Goal: Find specific page/section: Find specific page/section

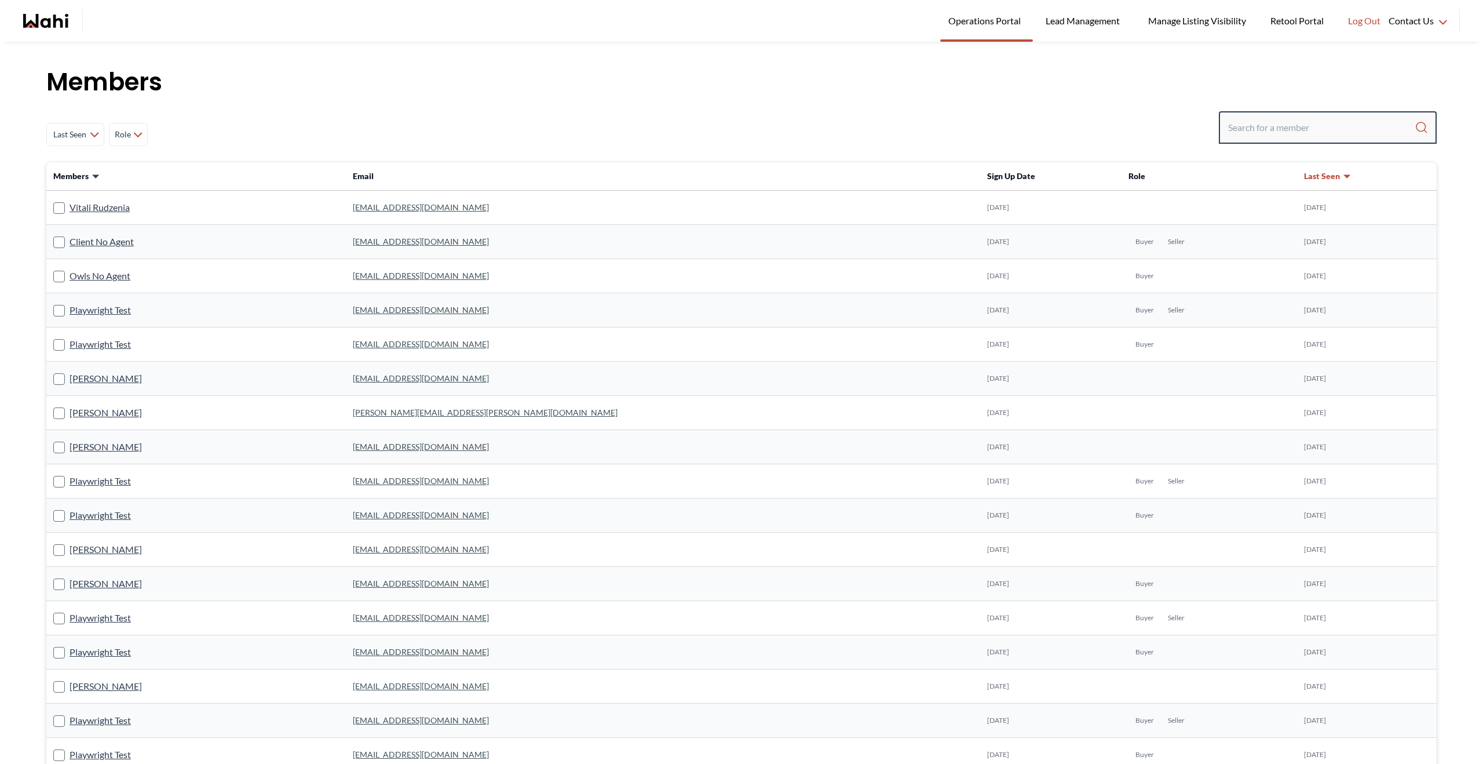
click at [1256, 132] on input "Search input" at bounding box center [1321, 127] width 187 height 21
paste input "Ewelina Weglarz"
type input "Ewelina Weglarz"
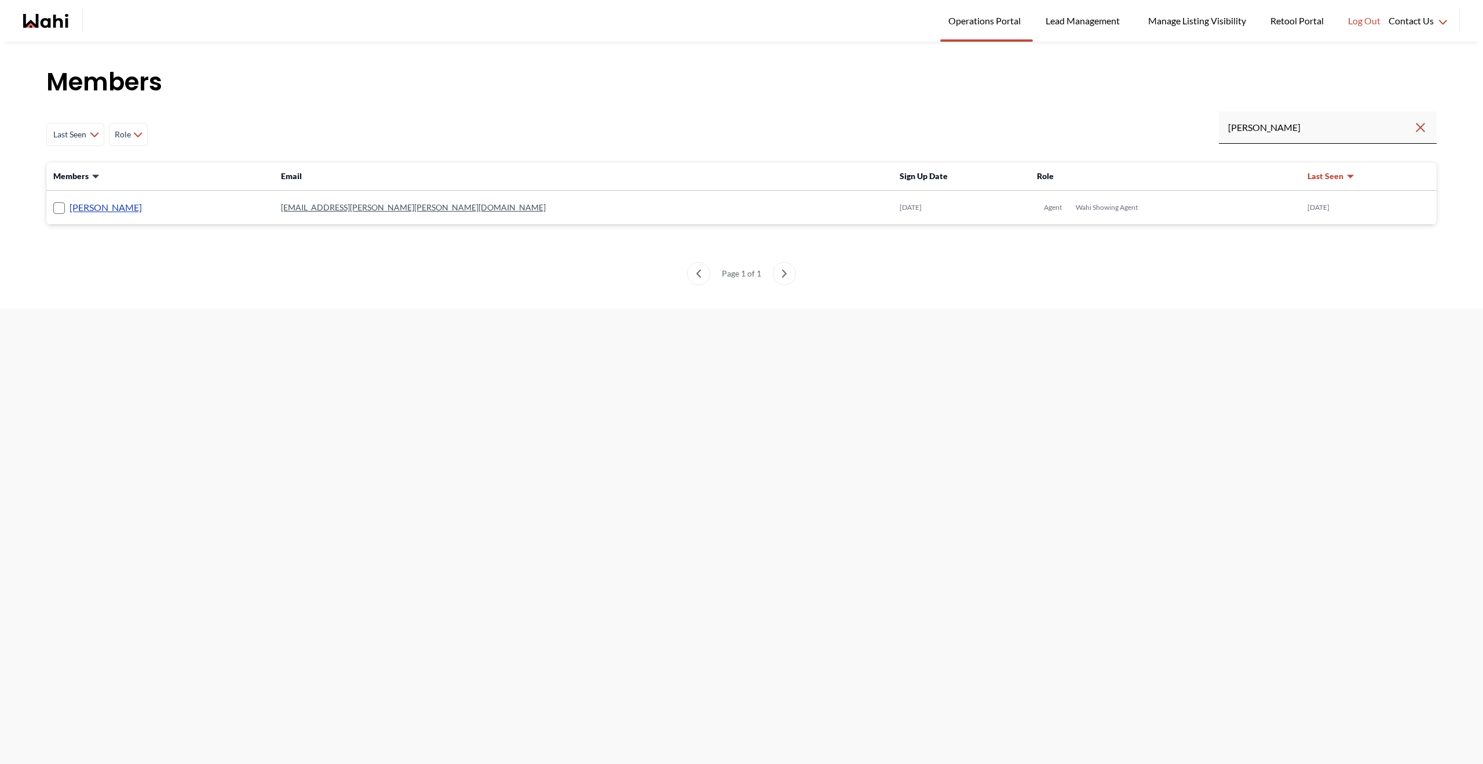
click at [135, 209] on link "Ewelina Weglarz" at bounding box center [106, 207] width 72 height 15
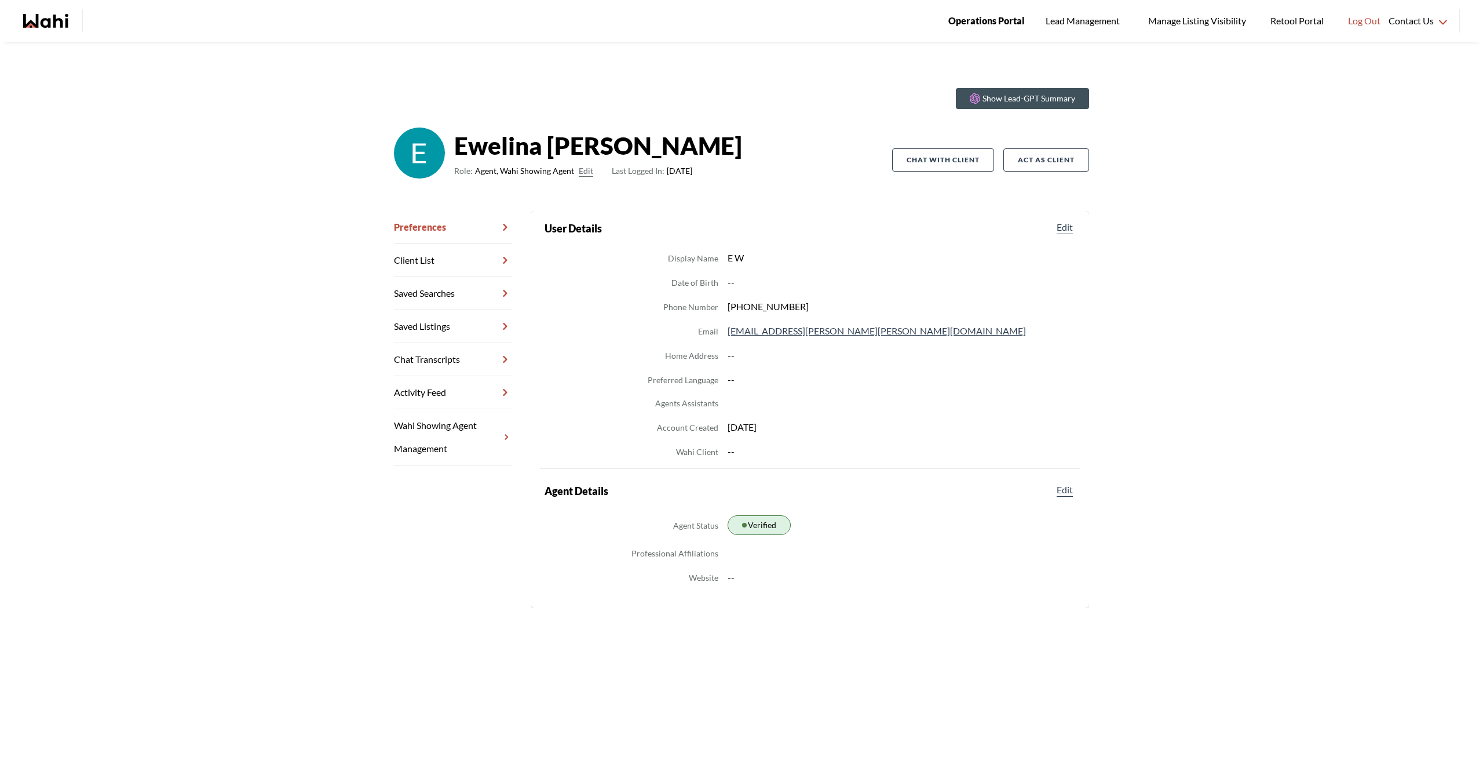
click at [991, 34] on link "Operations Portal" at bounding box center [986, 21] width 93 height 42
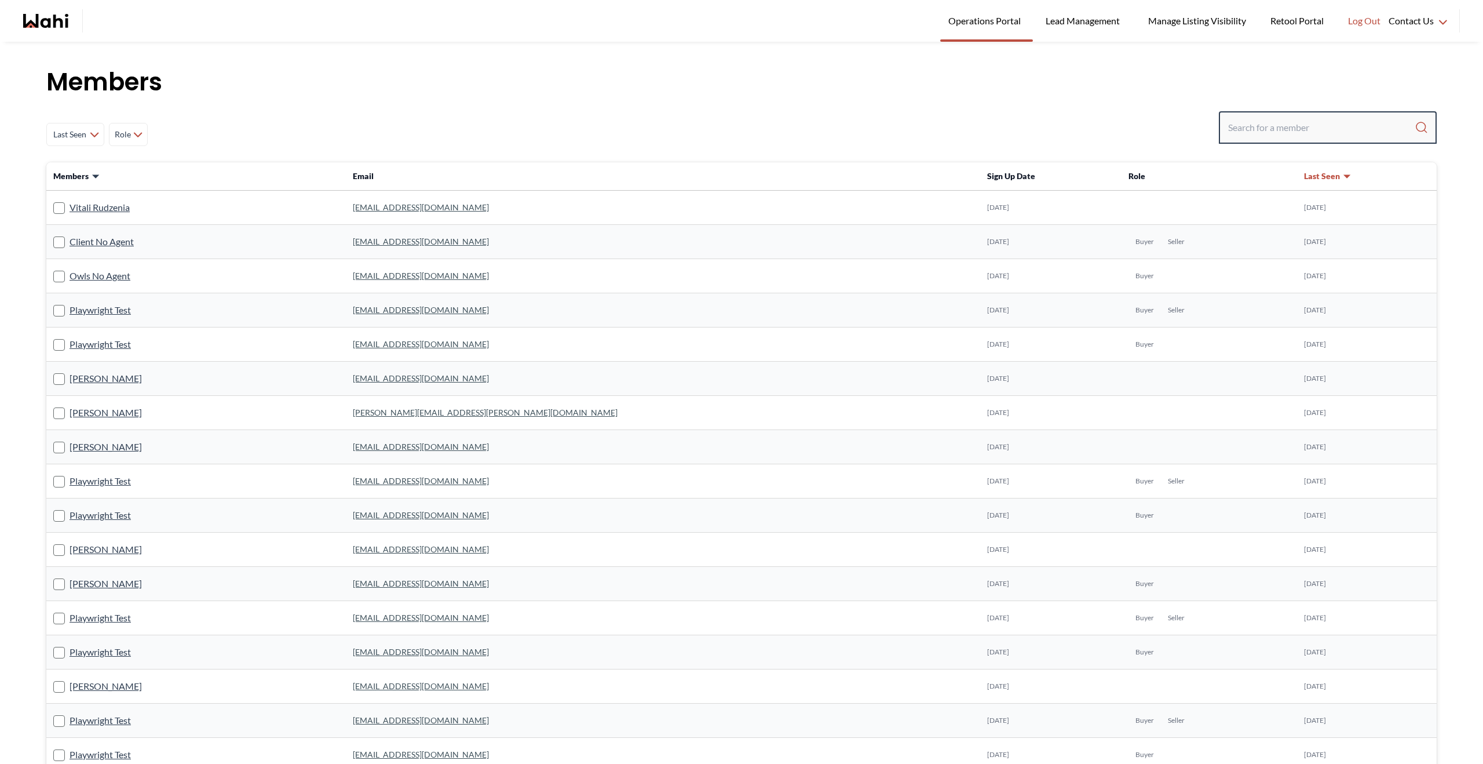
click at [1240, 121] on input "Search input" at bounding box center [1321, 127] width 187 height 21
type input "jessica quibus"
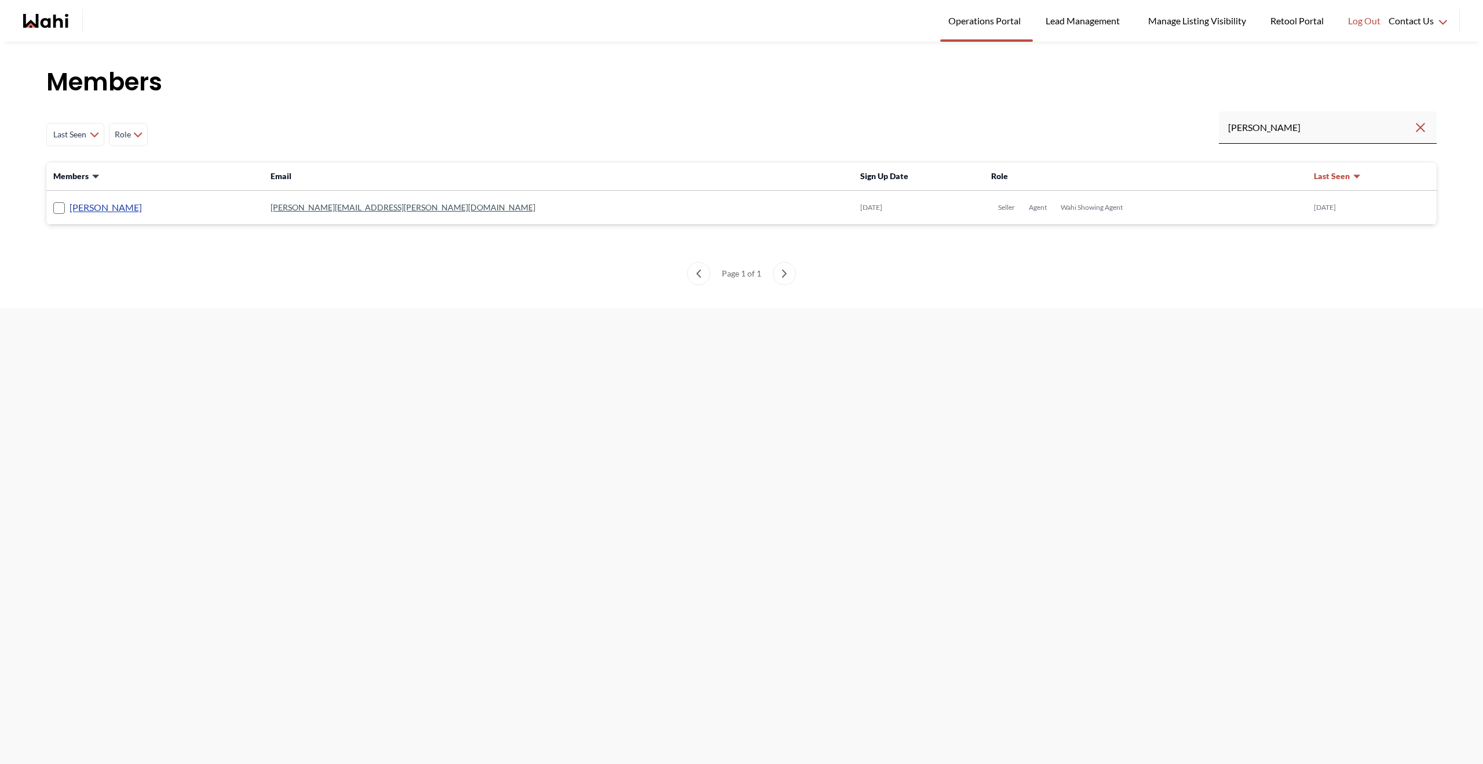
click at [112, 205] on link "Jessica Quibus" at bounding box center [106, 207] width 72 height 15
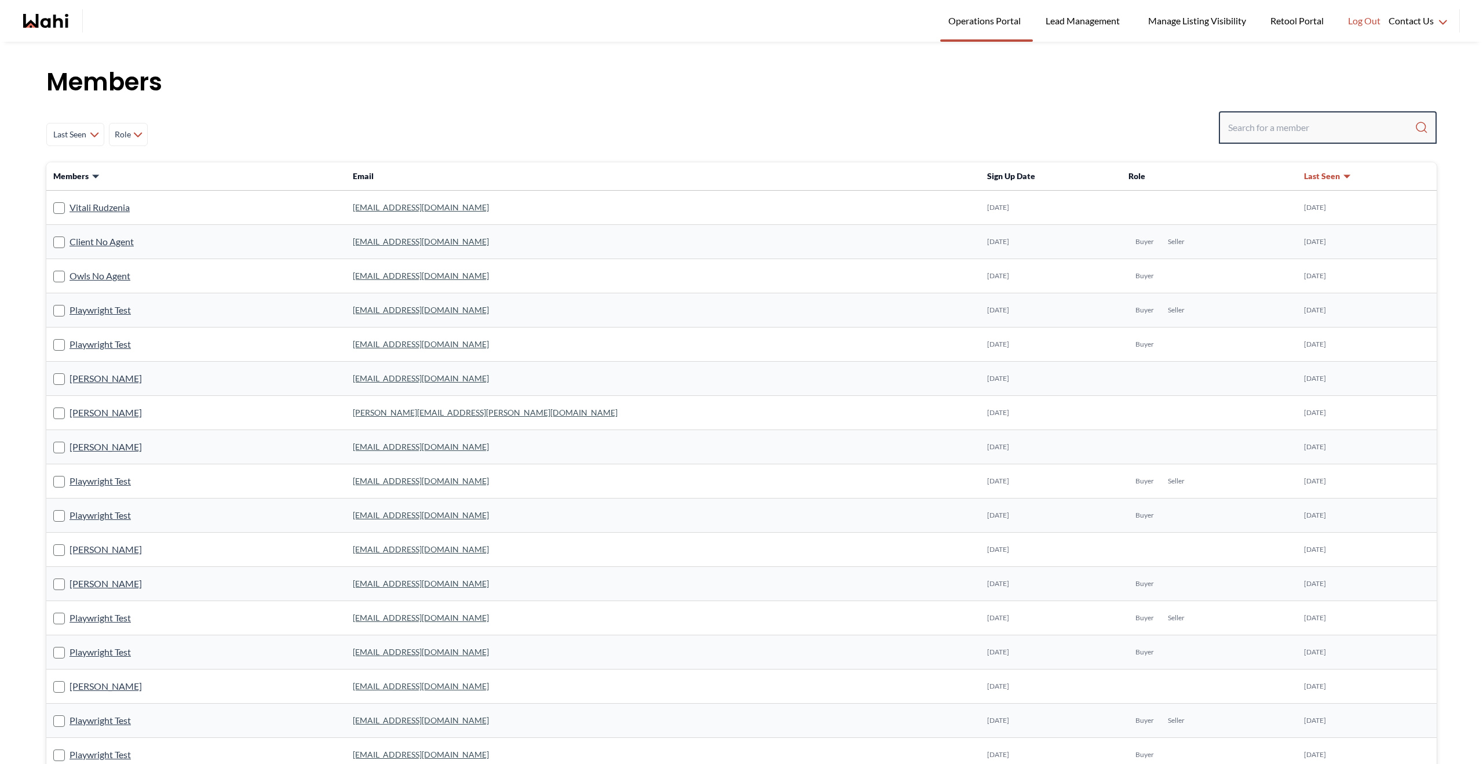
click at [1267, 126] on input "Search input" at bounding box center [1321, 127] width 187 height 21
paste input "Ewelina Weglarz"
type input "Ewelina Weglarz"
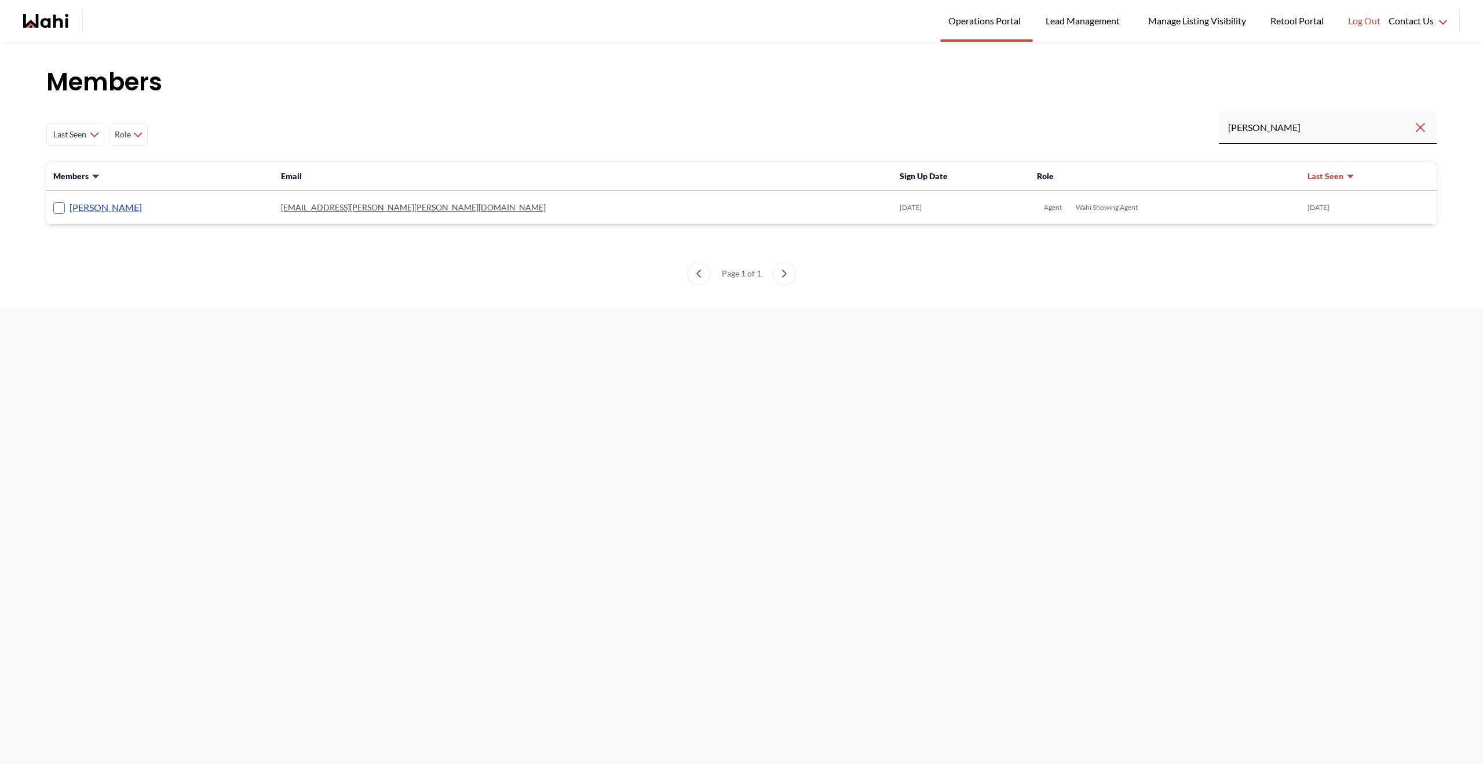
click at [114, 205] on link "Ewelina Weglarz" at bounding box center [106, 207] width 72 height 15
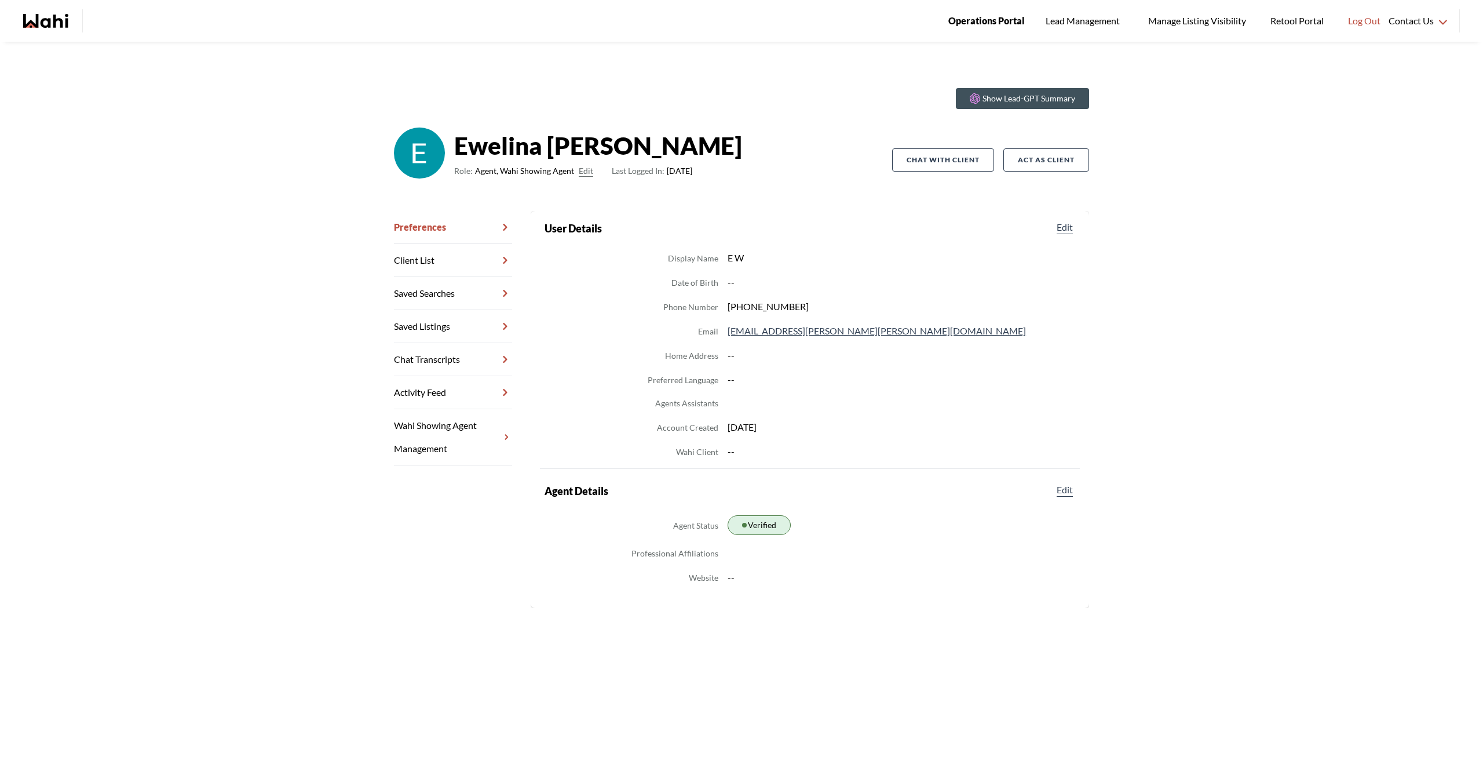
click at [966, 30] on link "Operations Portal" at bounding box center [986, 21] width 93 height 42
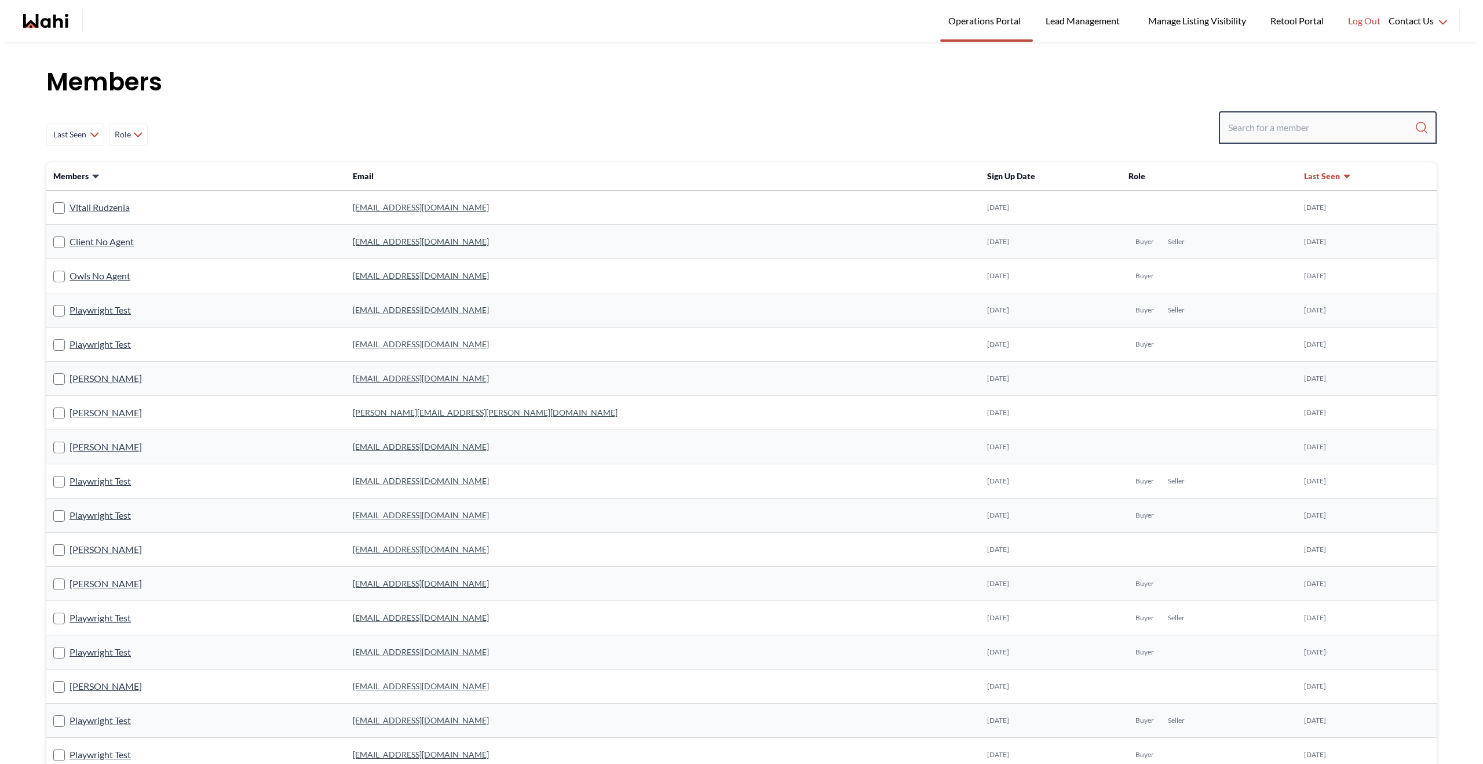
click at [1247, 134] on input "Search input" at bounding box center [1321, 127] width 187 height 21
paste input "Rohit Duggal"
type input "Rohit Duggal"
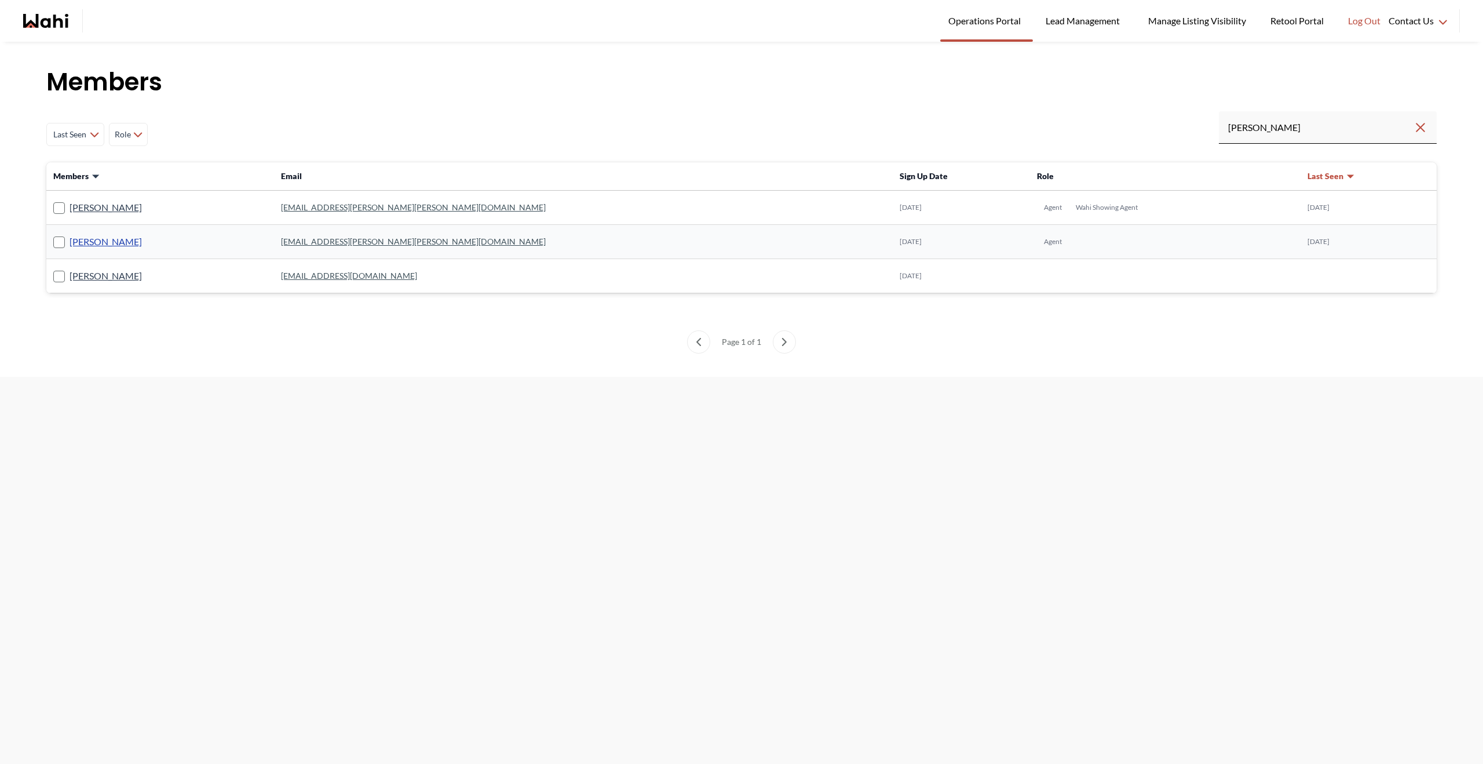
click at [94, 242] on link "Rohit Duggal" at bounding box center [106, 241] width 72 height 15
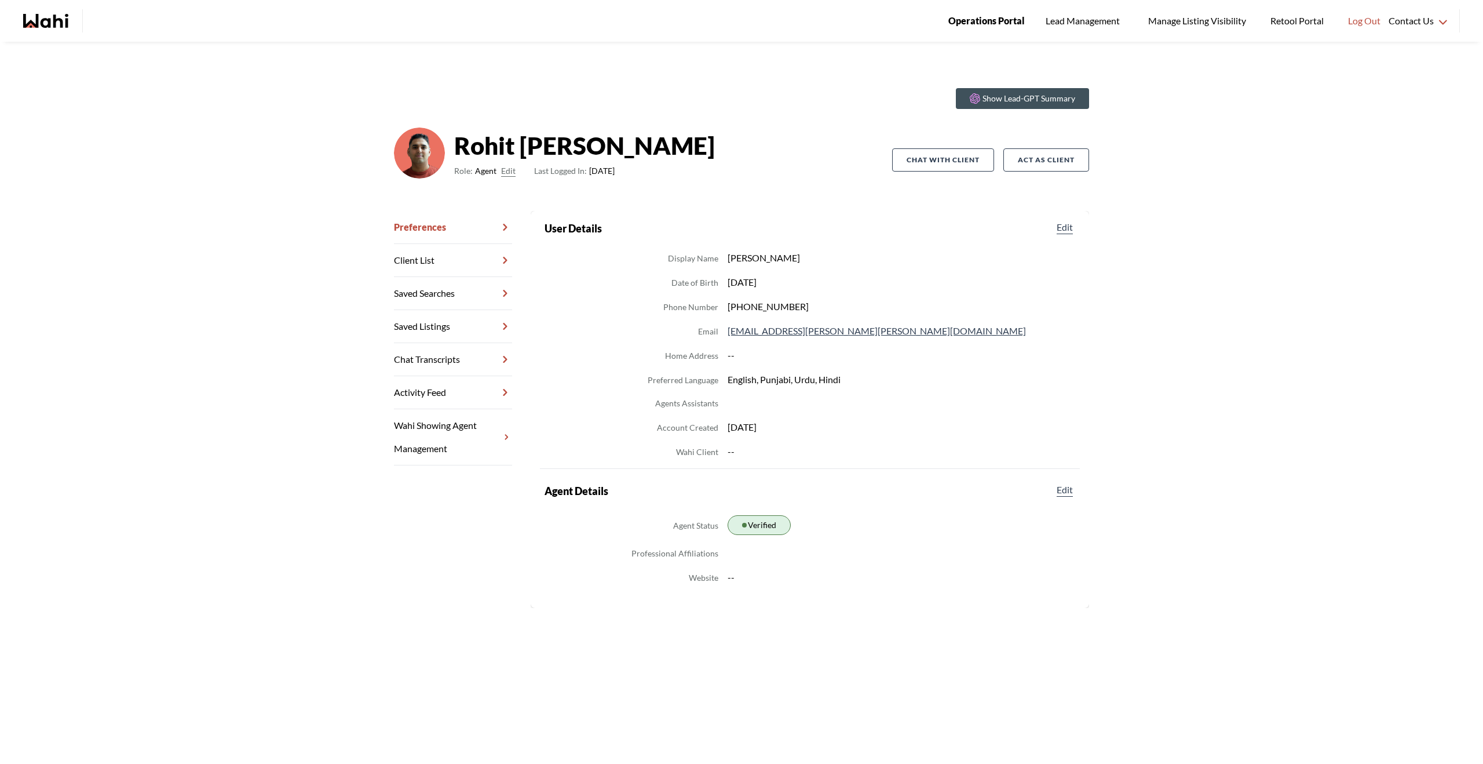
click at [984, 23] on span "Operations Portal" at bounding box center [986, 20] width 76 height 15
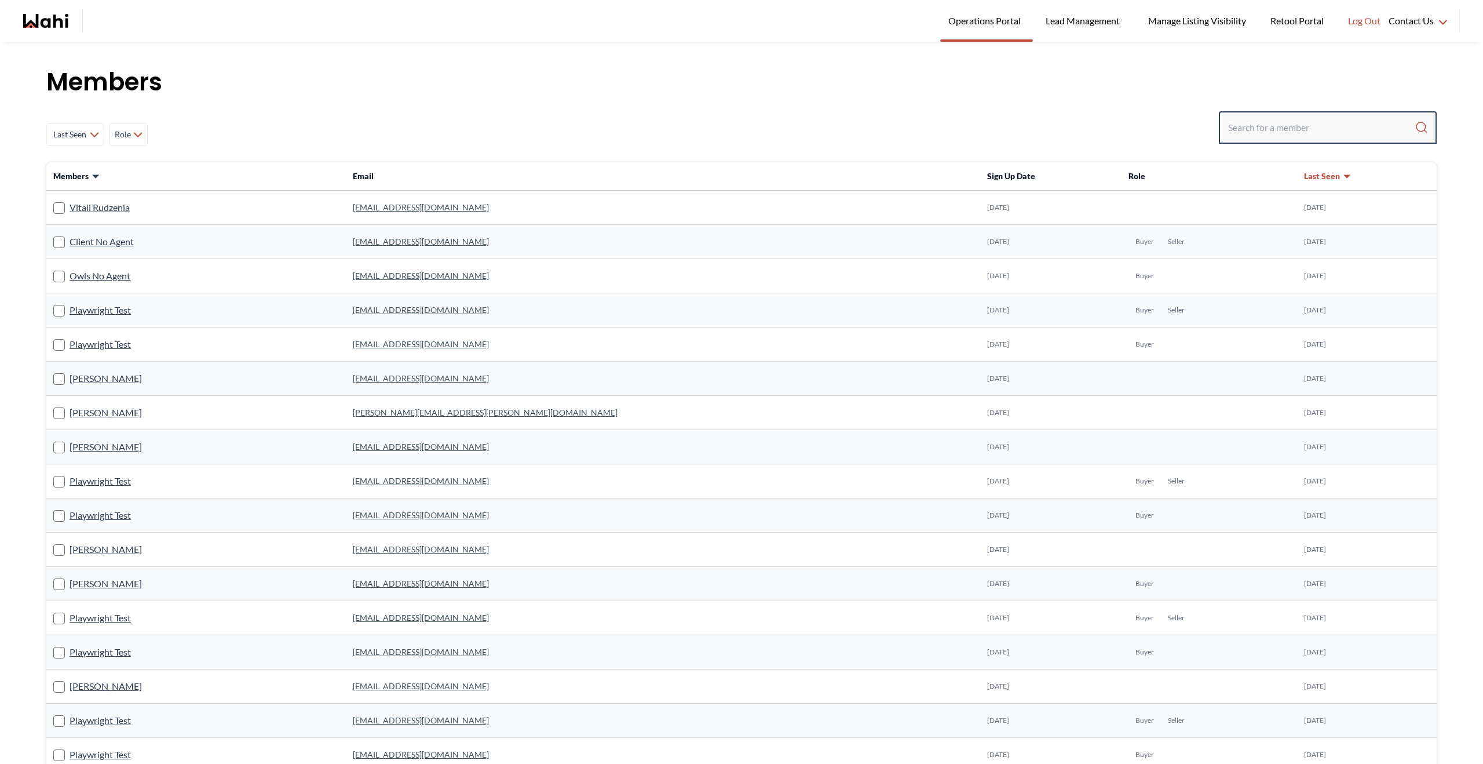
click at [1268, 136] on input "Search input" at bounding box center [1321, 127] width 187 height 21
paste input "Duane Wellington"
type input "Duane Wellington"
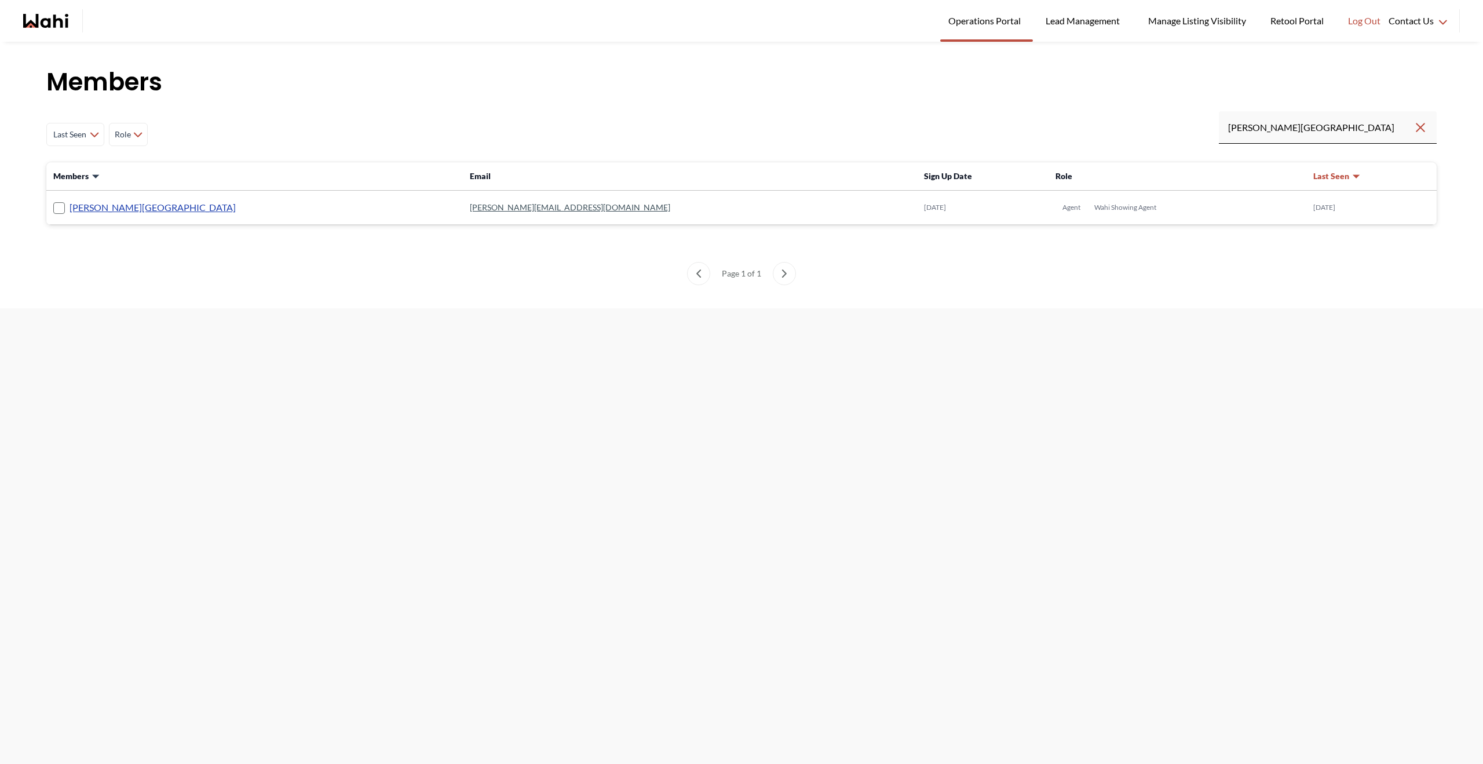
click at [127, 209] on link "Duane Wellington" at bounding box center [153, 207] width 166 height 15
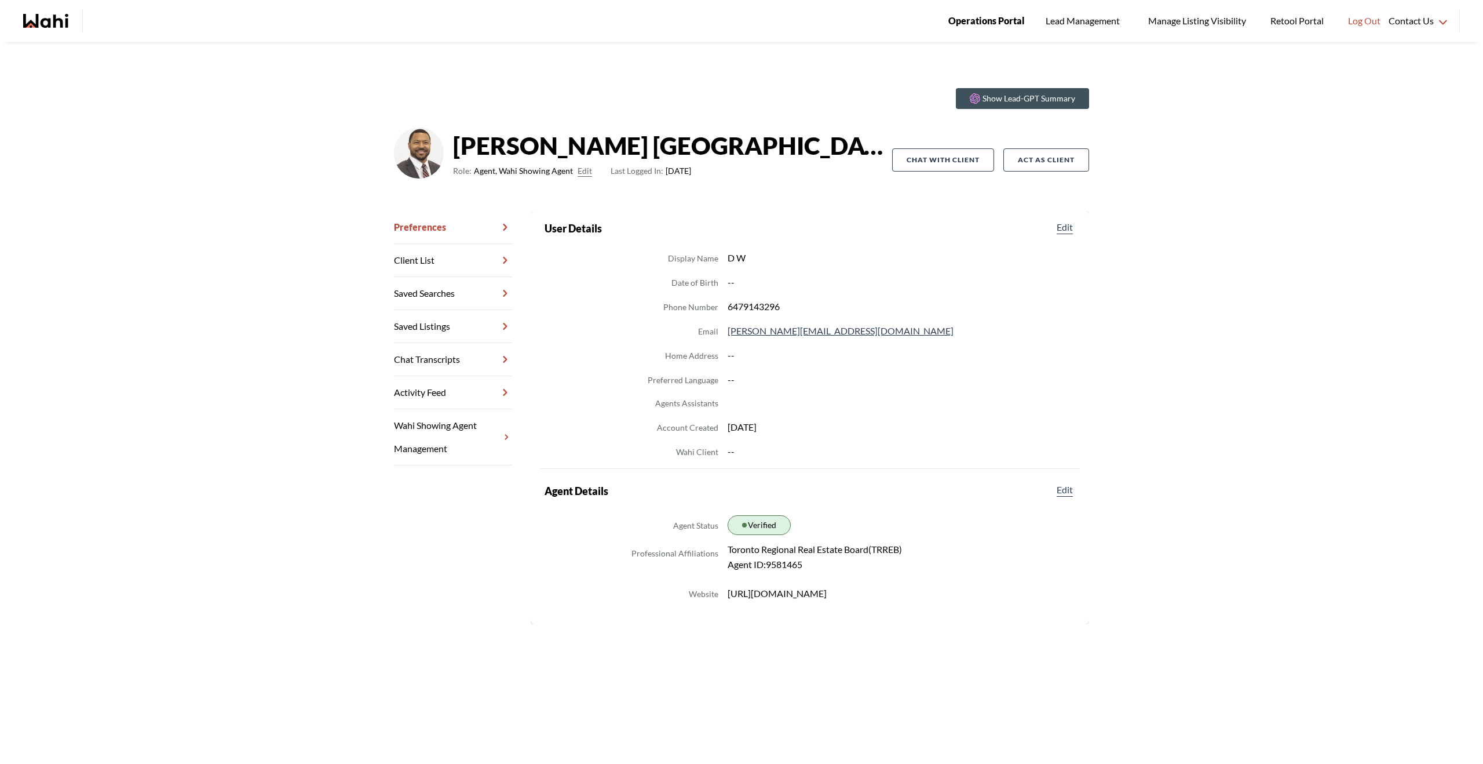
click at [975, 24] on span "Operations Portal" at bounding box center [986, 20] width 76 height 15
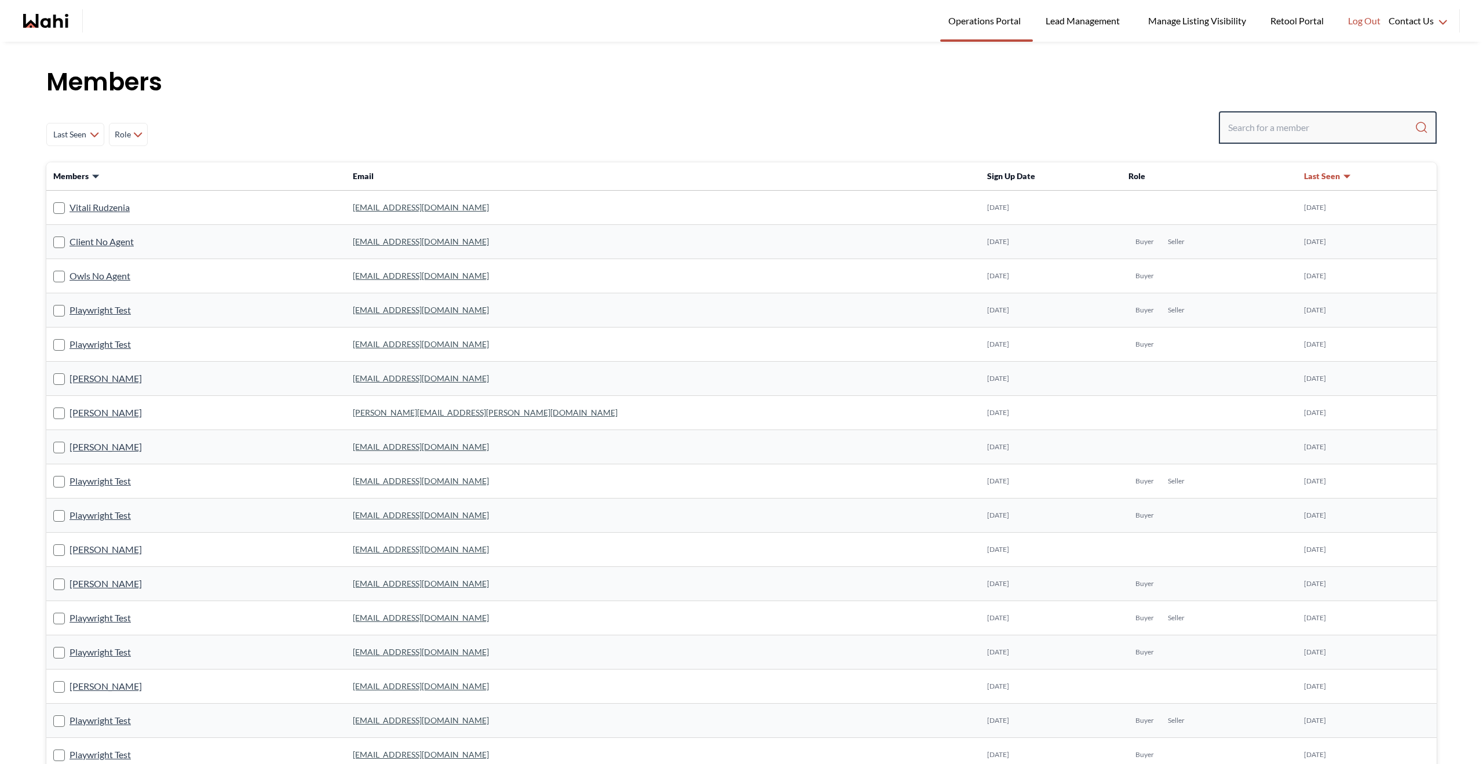
click at [1242, 123] on input "Search input" at bounding box center [1321, 127] width 187 height 21
paste input "[PERSON_NAME]"
type input "[PERSON_NAME]"
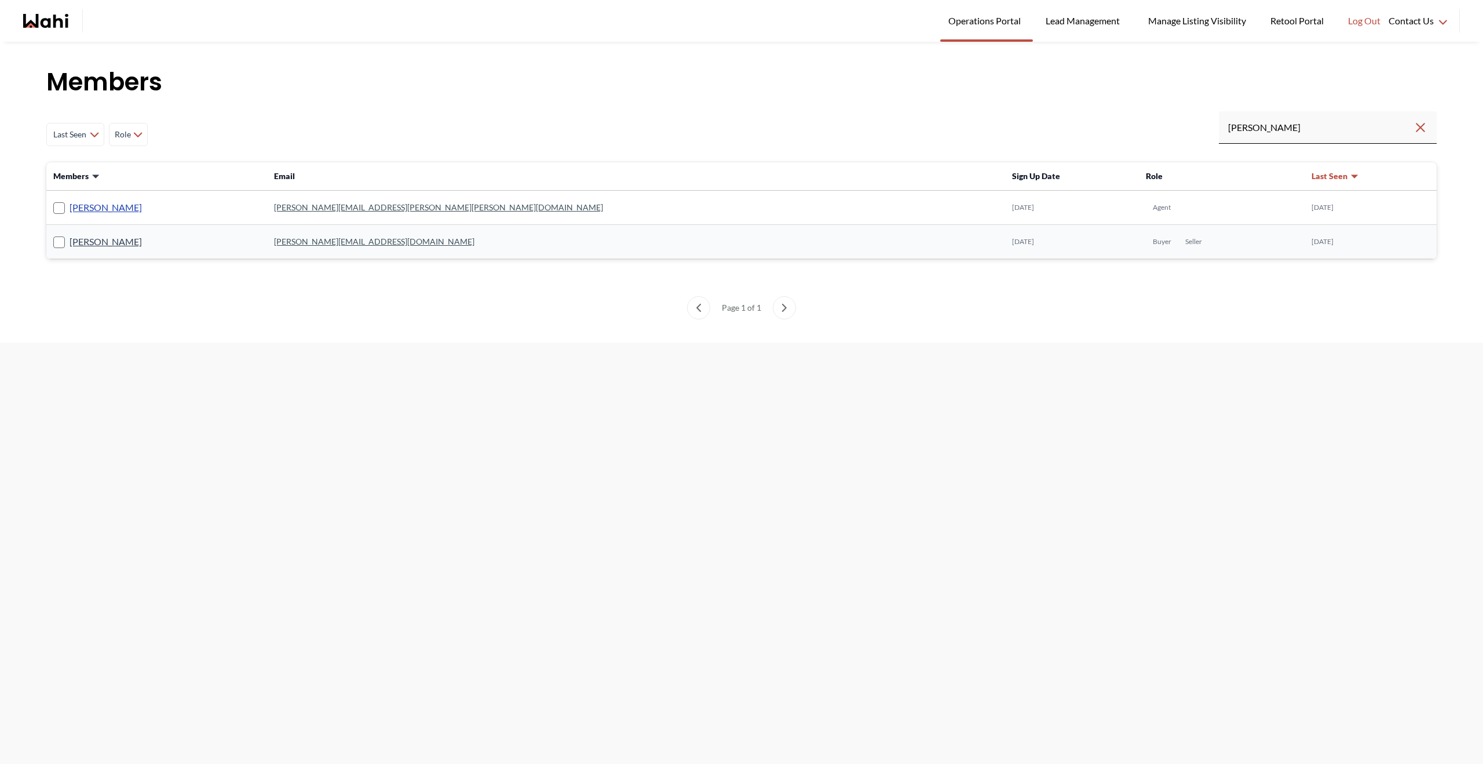
click at [96, 207] on link "[PERSON_NAME]" at bounding box center [106, 207] width 72 height 15
